Goal: Check status: Check status

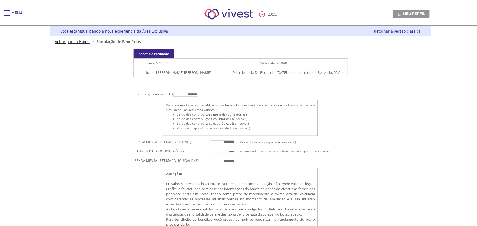
click at [79, 42] on link "Voltar para a Home" at bounding box center [72, 41] width 35 height 5
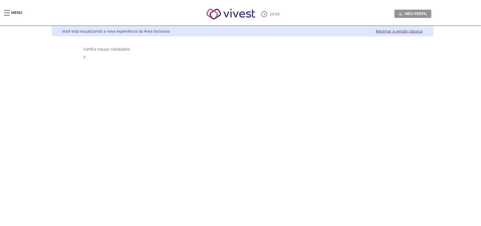
click at [7, 13] on div "Main header" at bounding box center [7, 15] width 6 height 11
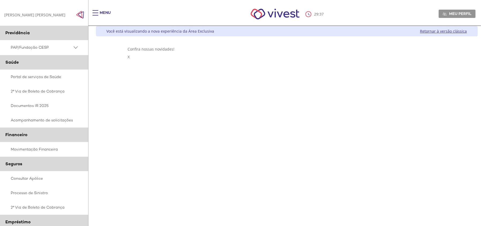
click at [185, 47] on div "Confira nossas novidades!" at bounding box center [286, 49] width 318 height 5
click at [458, 14] on span "Meu perfil" at bounding box center [460, 13] width 22 height 5
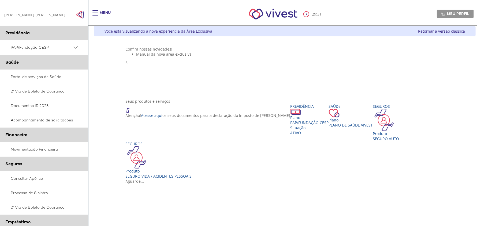
click at [232, 112] on div "Seus produtos e serviços Atenção! Acesse aqui os seus documentos para a declara…" at bounding box center [285, 139] width 318 height 80
click at [290, 125] on span "PAP/Fundação CESP" at bounding box center [309, 122] width 38 height 5
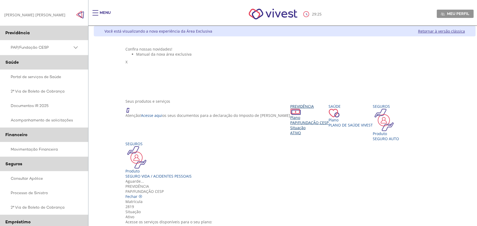
scroll to position [29, 0]
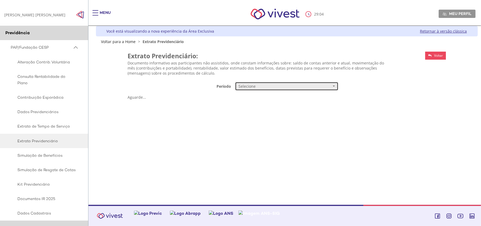
click at [280, 88] on span "Selecione" at bounding box center [284, 86] width 93 height 5
click at [265, 97] on link "Mensal" at bounding box center [286, 96] width 103 height 9
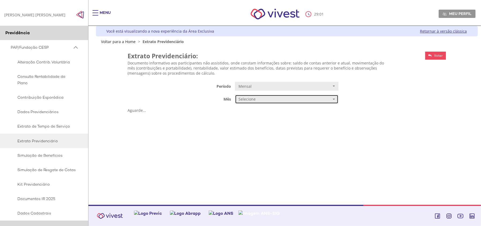
click at [261, 99] on span "Selecione" at bounding box center [284, 99] width 93 height 5
click at [255, 110] on span "JULHO/2025" at bounding box center [248, 110] width 18 height 4
